Goal: Task Accomplishment & Management: Use online tool/utility

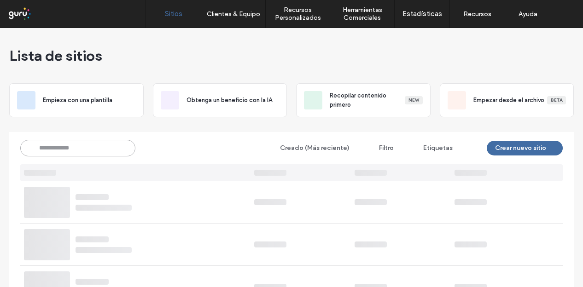
click at [93, 147] on input at bounding box center [77, 148] width 115 height 17
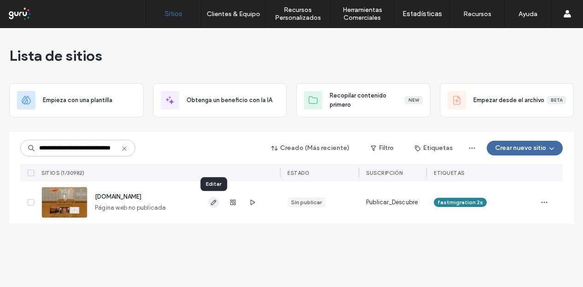
type input "**********"
click at [212, 202] on use "button" at bounding box center [214, 203] width 6 height 6
